Goal: Information Seeking & Learning: Learn about a topic

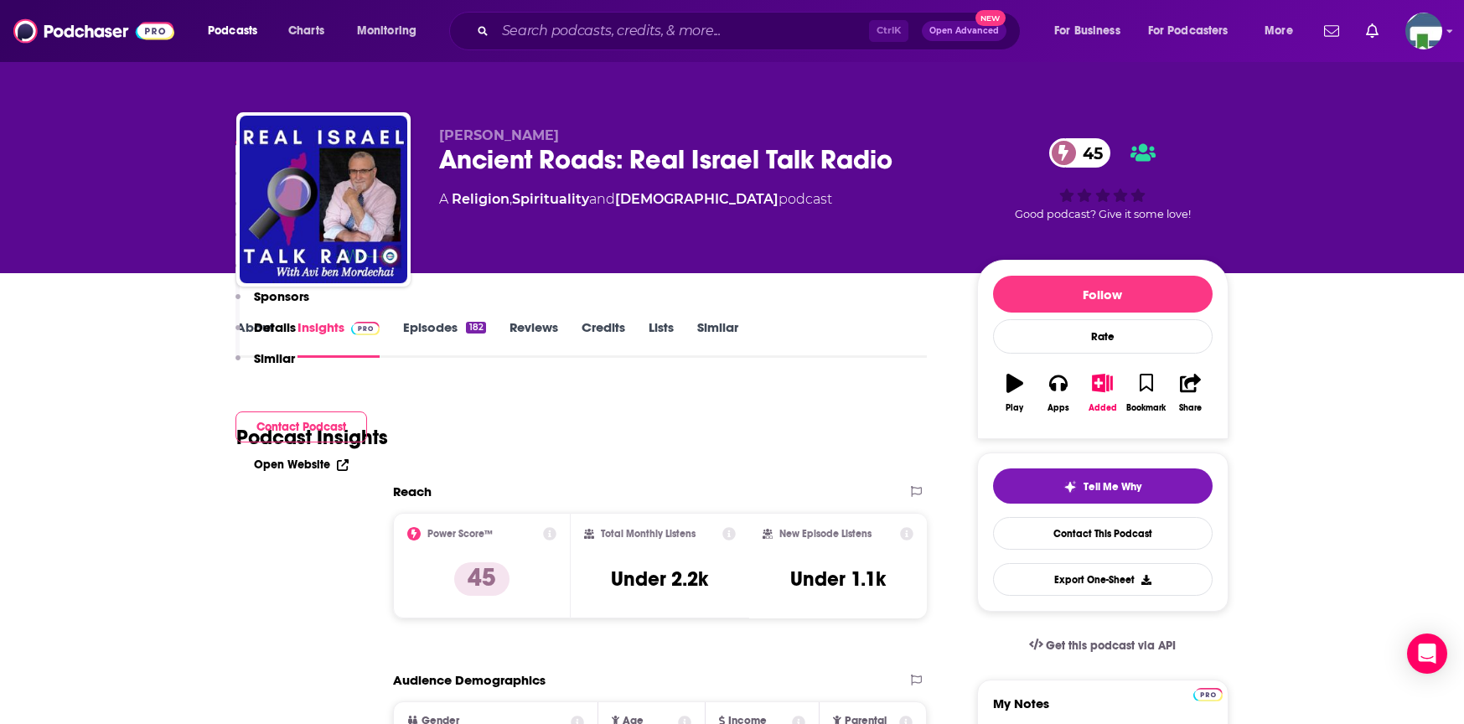
scroll to position [922, 0]
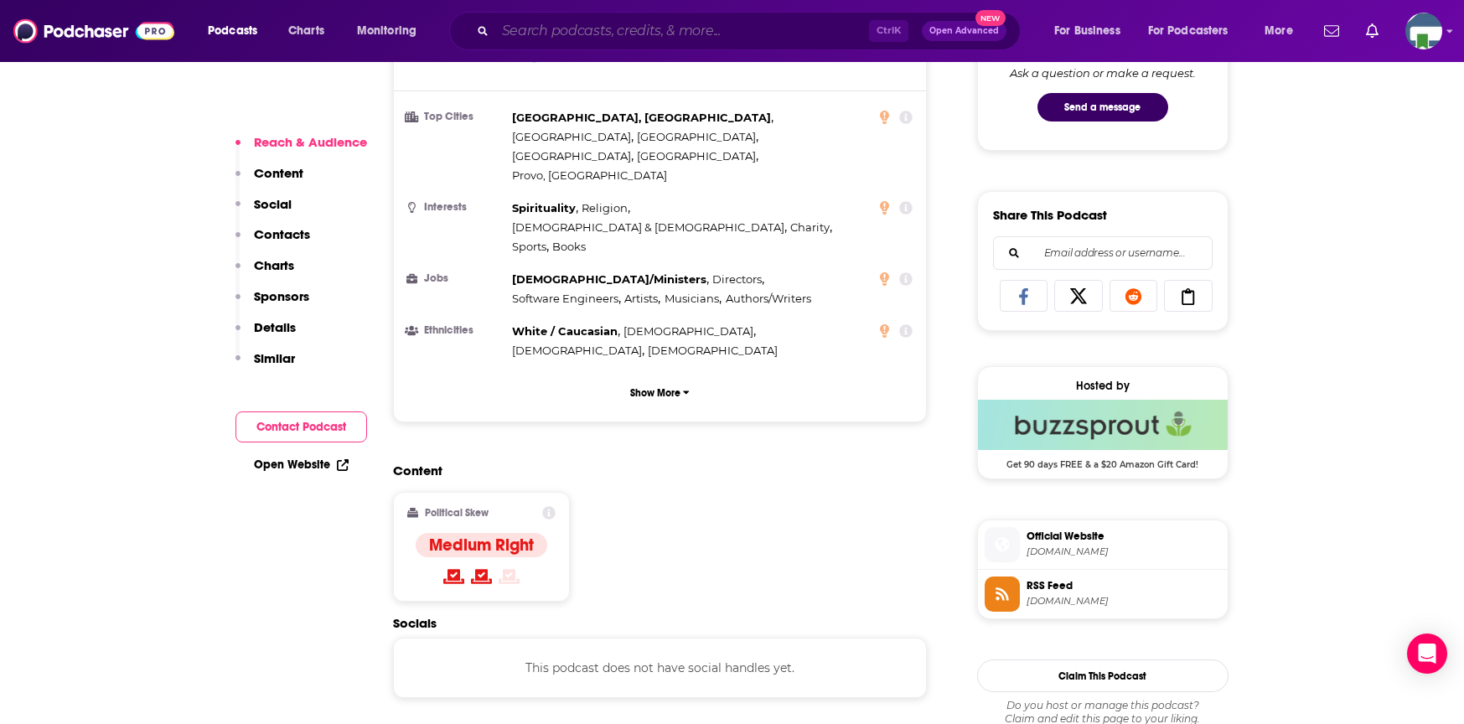
click at [566, 37] on input "Search podcasts, credits, & more..." at bounding box center [682, 31] width 374 height 27
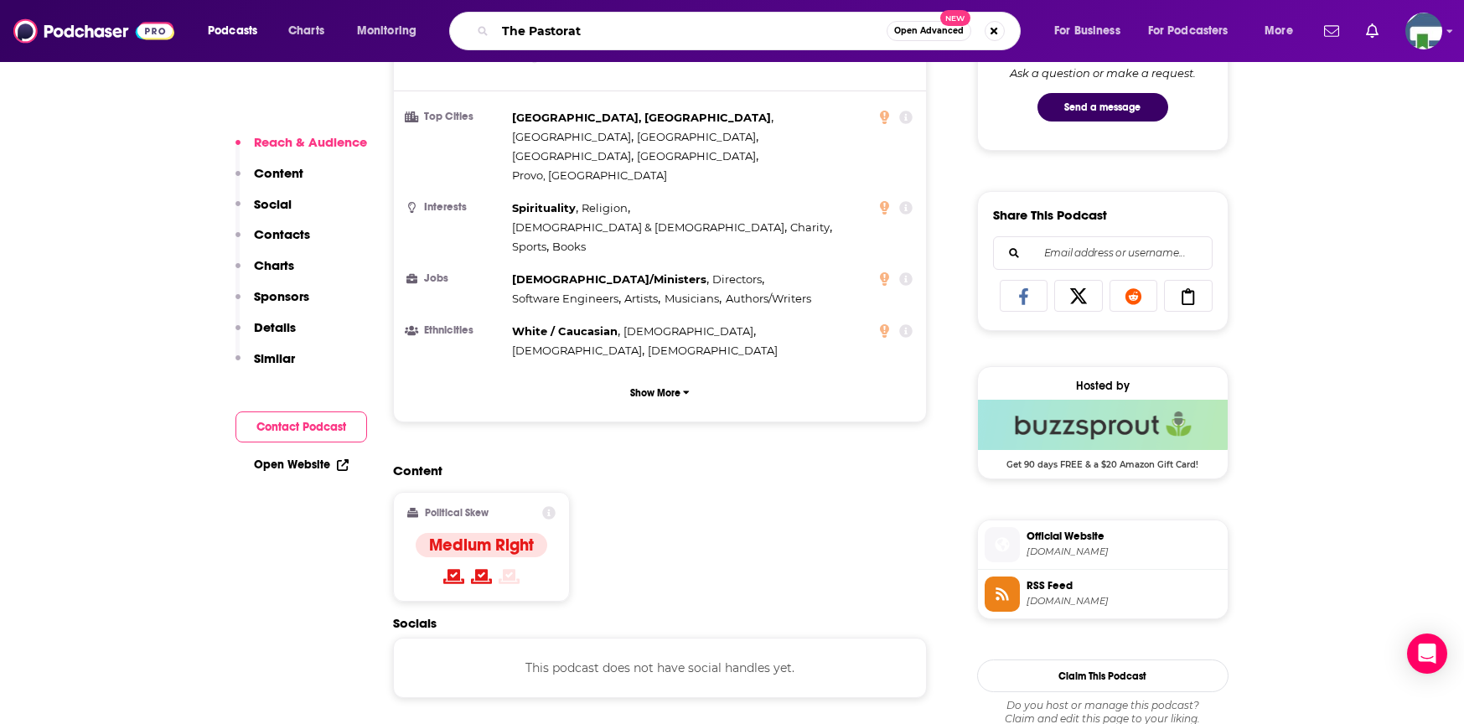
type input "The Pastorate"
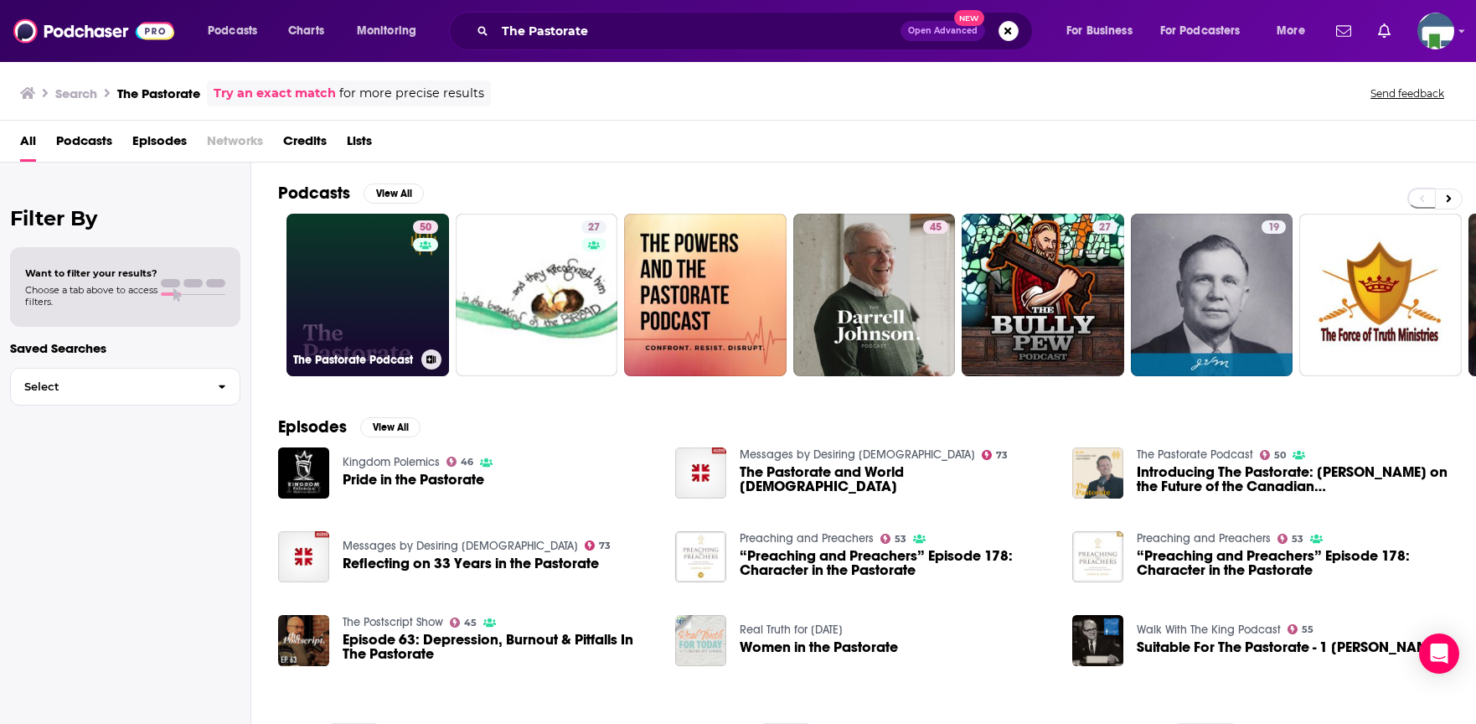
click at [364, 292] on link "50 The Pastorate Podcast" at bounding box center [368, 295] width 163 height 163
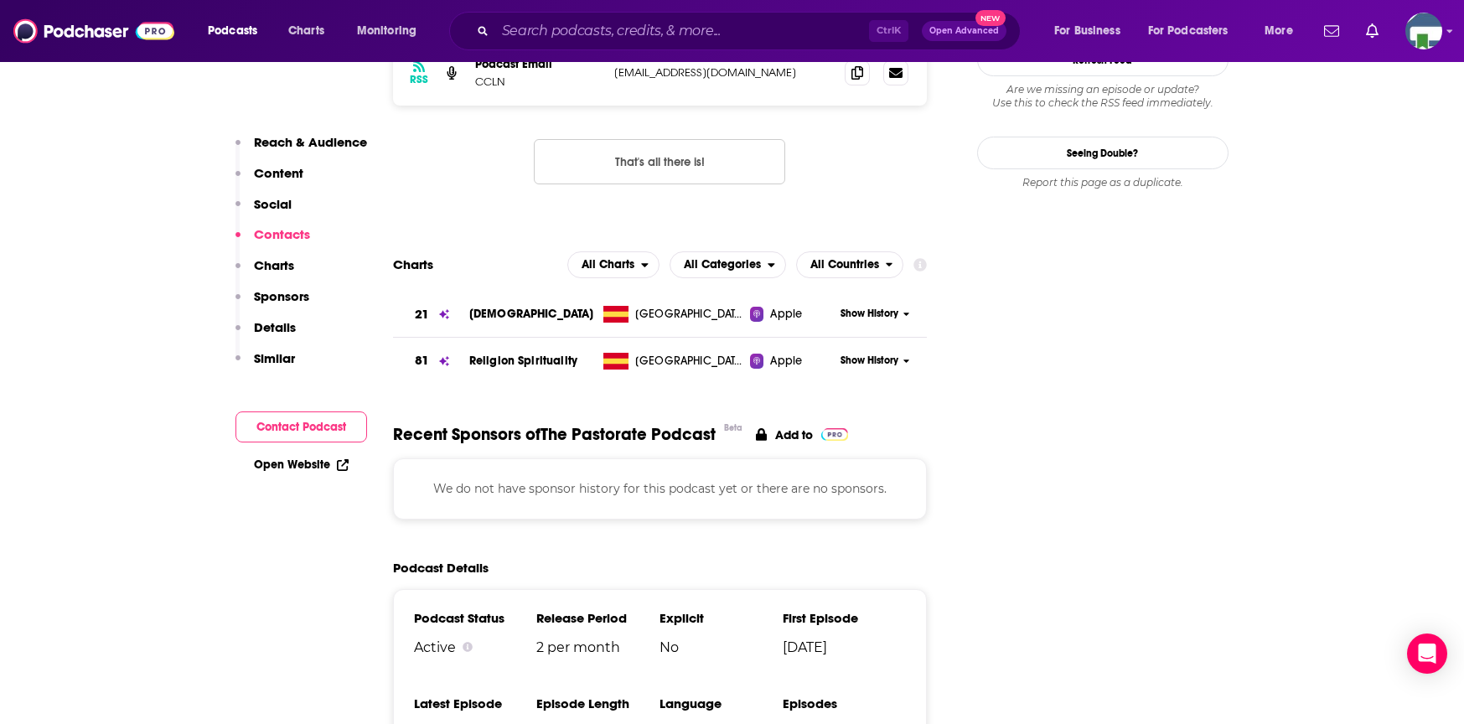
scroll to position [1340, 0]
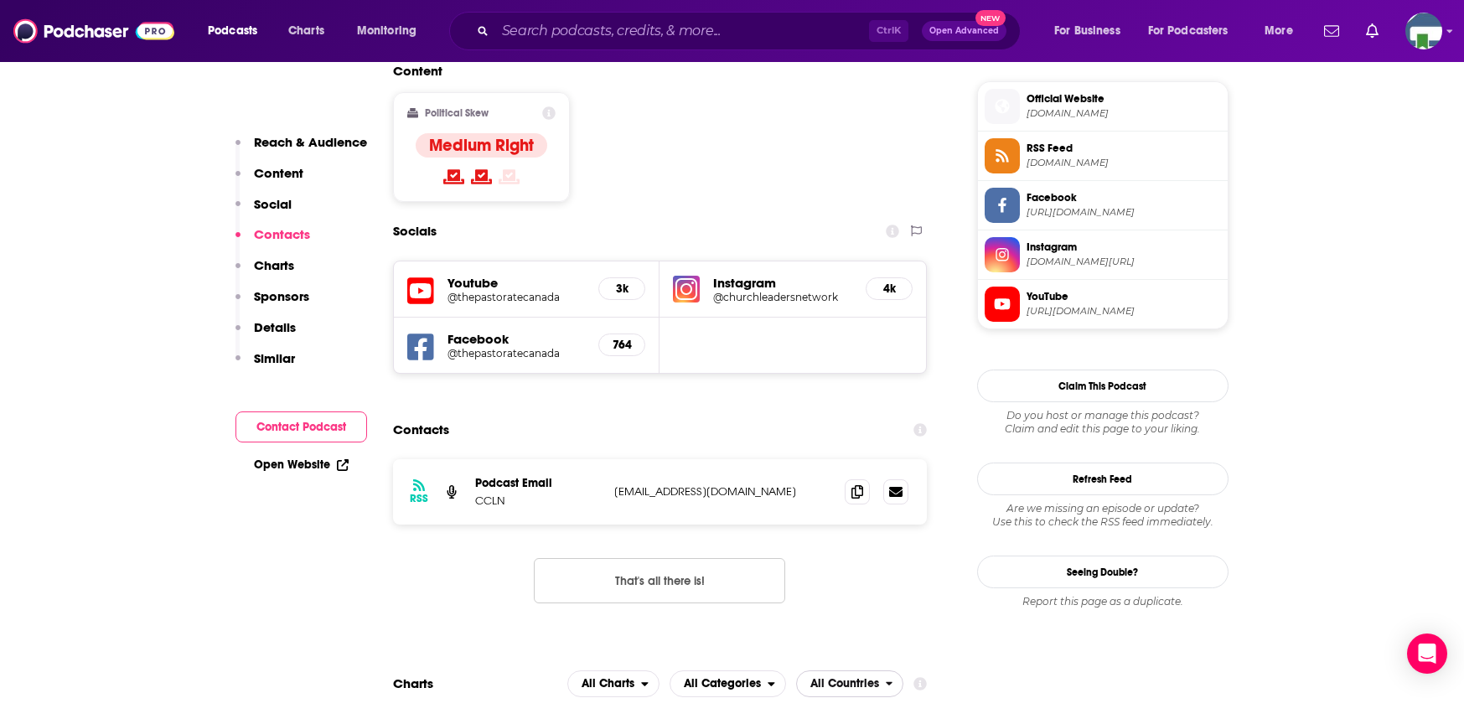
click at [881, 669] on span "All Countries" at bounding box center [841, 683] width 89 height 28
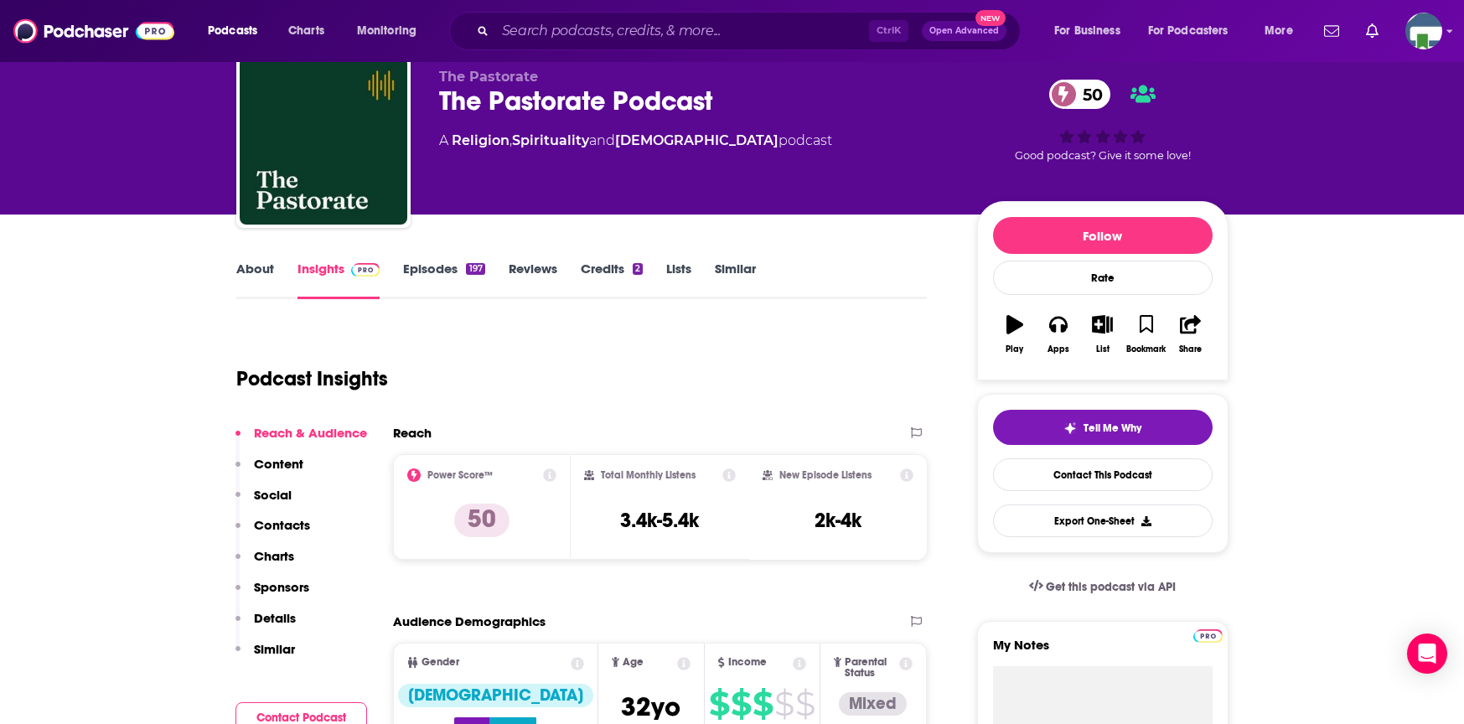
scroll to position [0, 0]
